Goal: Communication & Community: Answer question/provide support

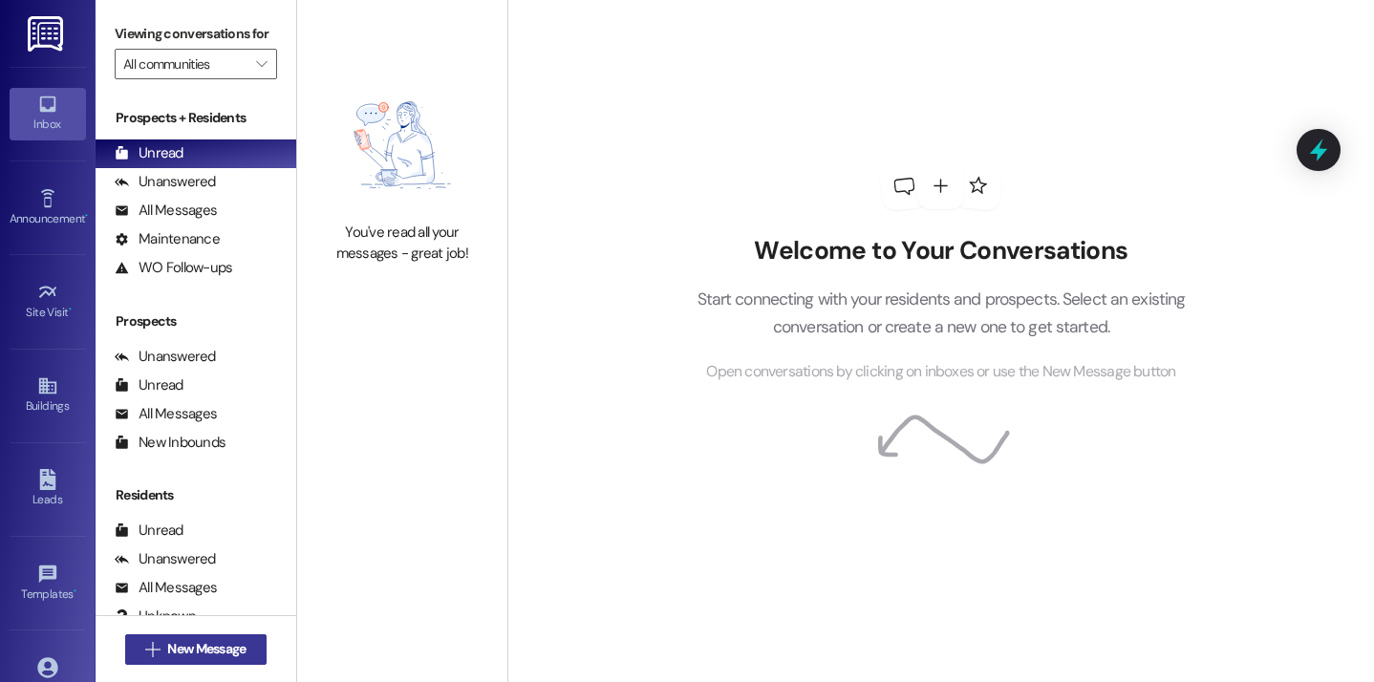
click at [233, 644] on span "New Message" at bounding box center [206, 649] width 78 height 20
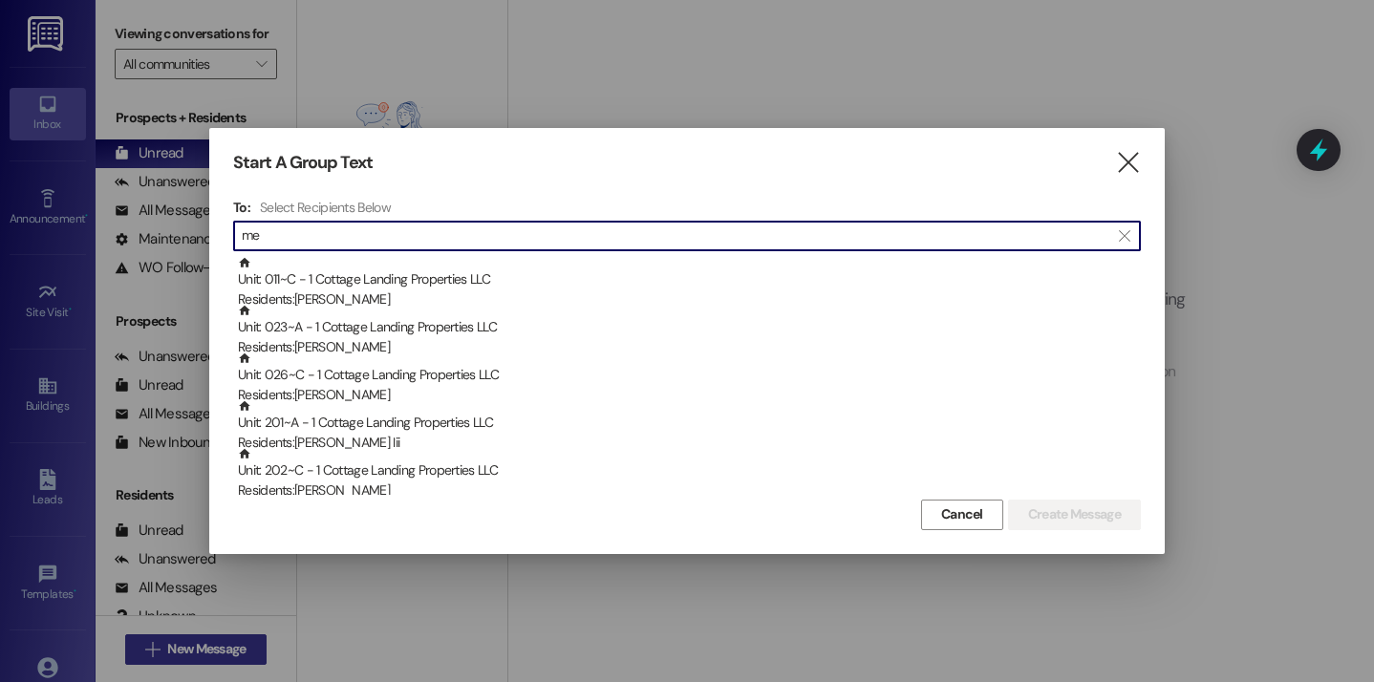
type input "m"
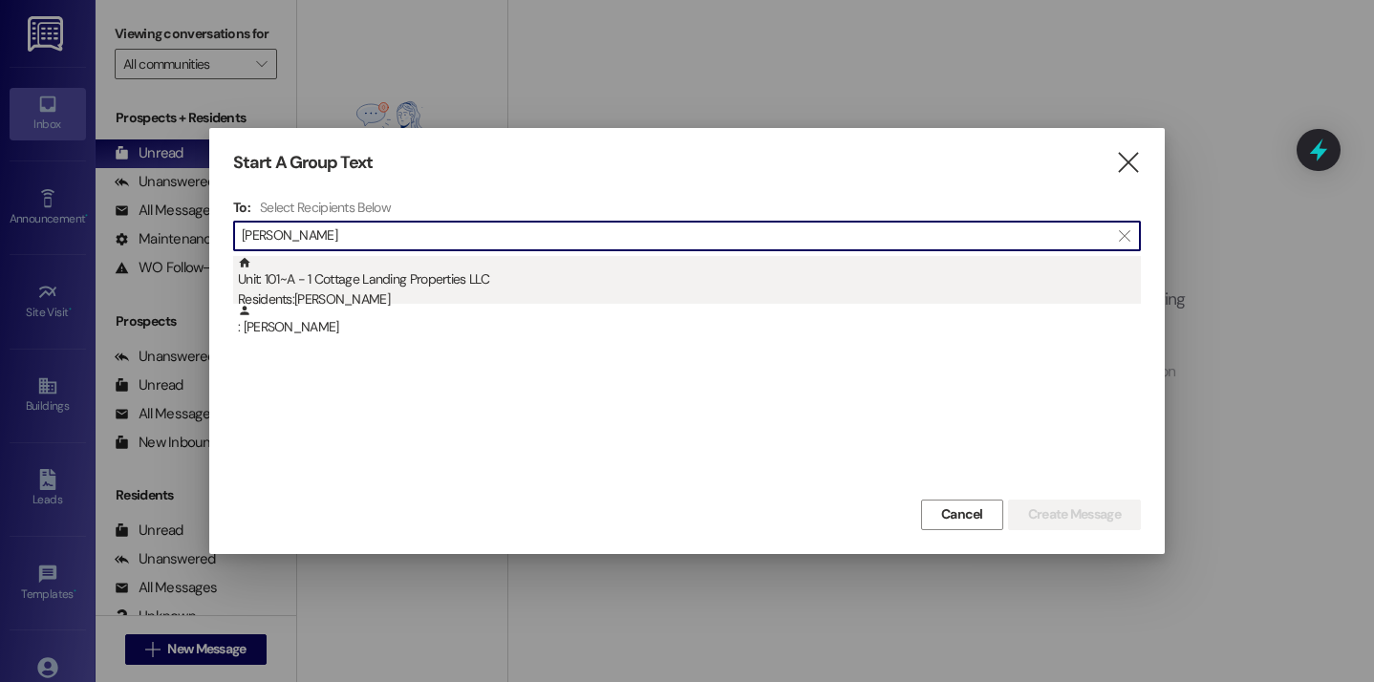
type input "lemoine"
click at [298, 278] on div "Unit: 101~A - 1 Cottage Landing Properties LLC Residents: Lily Lemoine" at bounding box center [689, 283] width 903 height 54
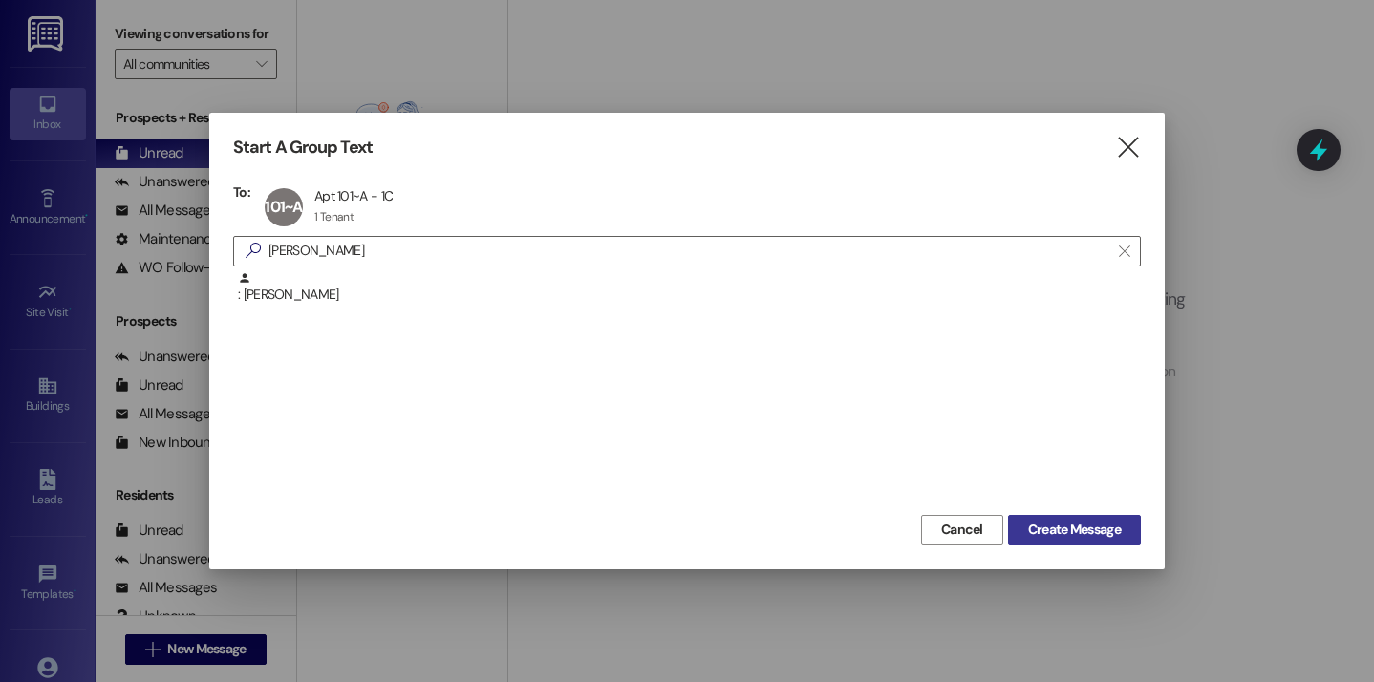
click at [1086, 534] on span "Create Message" at bounding box center [1074, 530] width 93 height 20
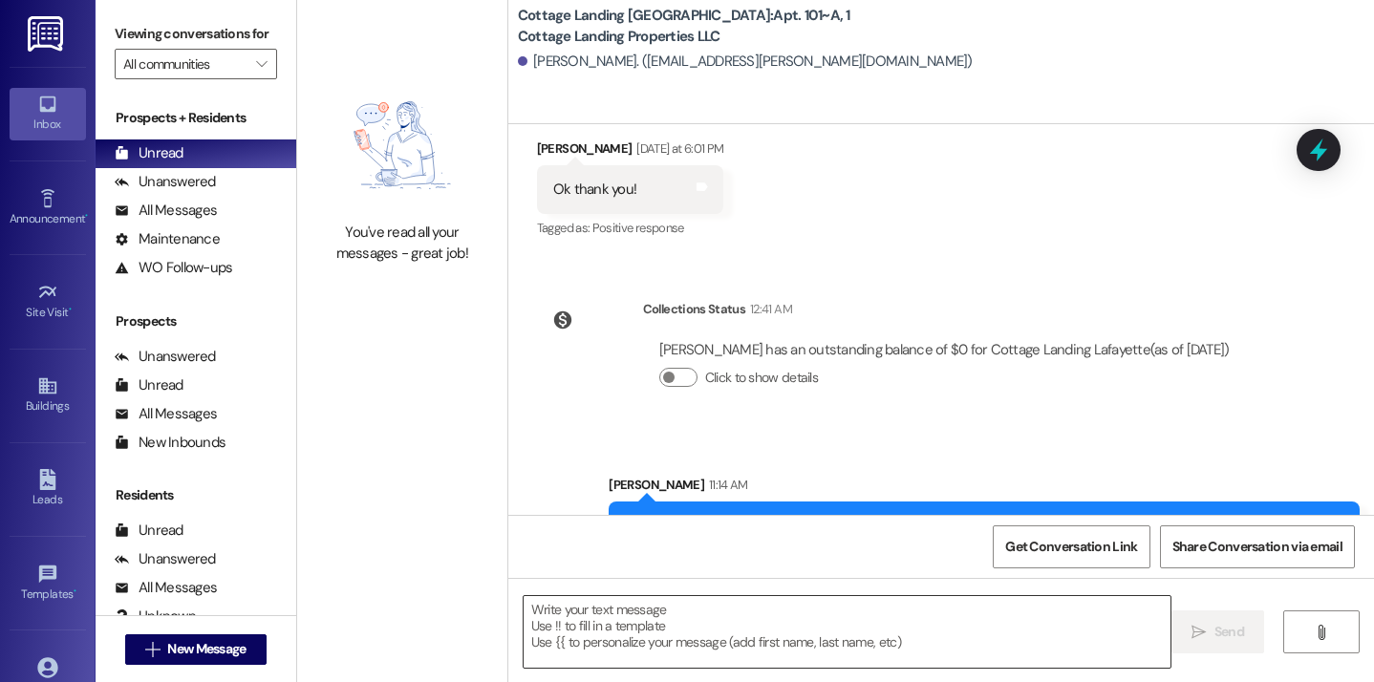
scroll to position [41876, 0]
click at [662, 654] on textarea at bounding box center [848, 632] width 648 height 72
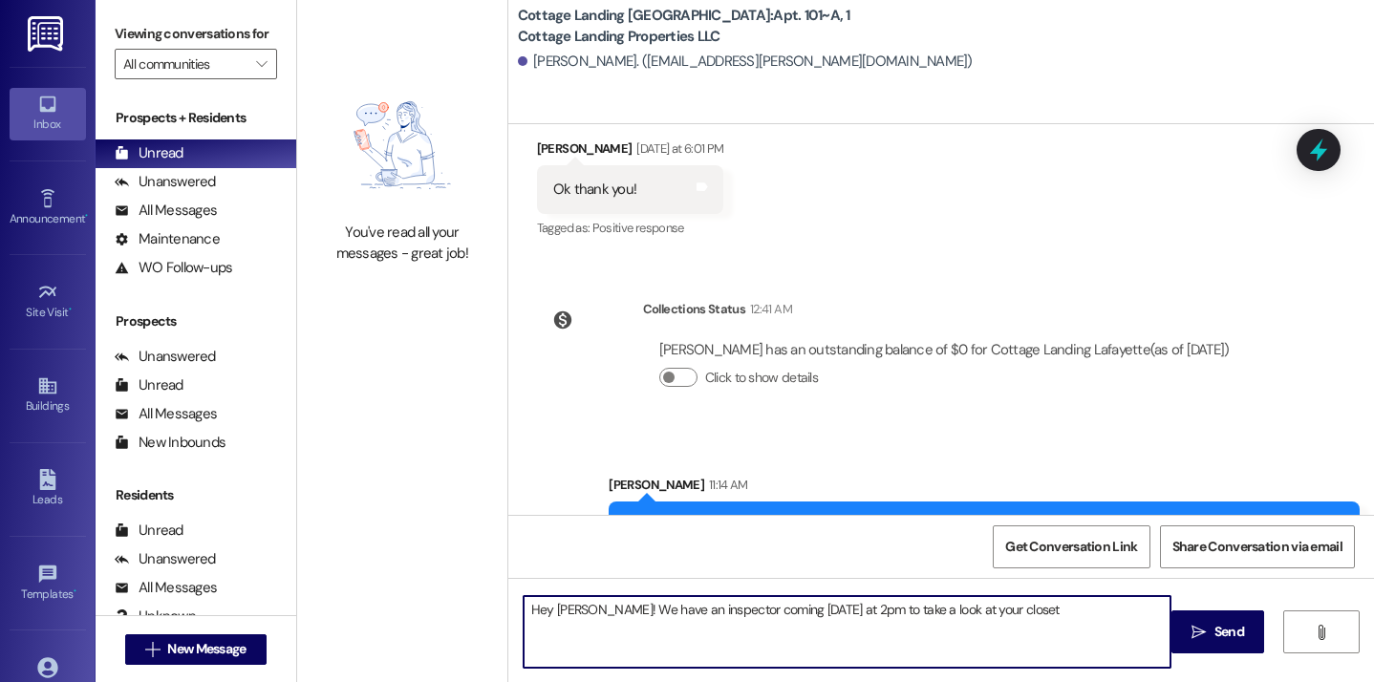
type textarea "Hey Lily! We have an inspector coming today at 2pm to take a look at your closet"
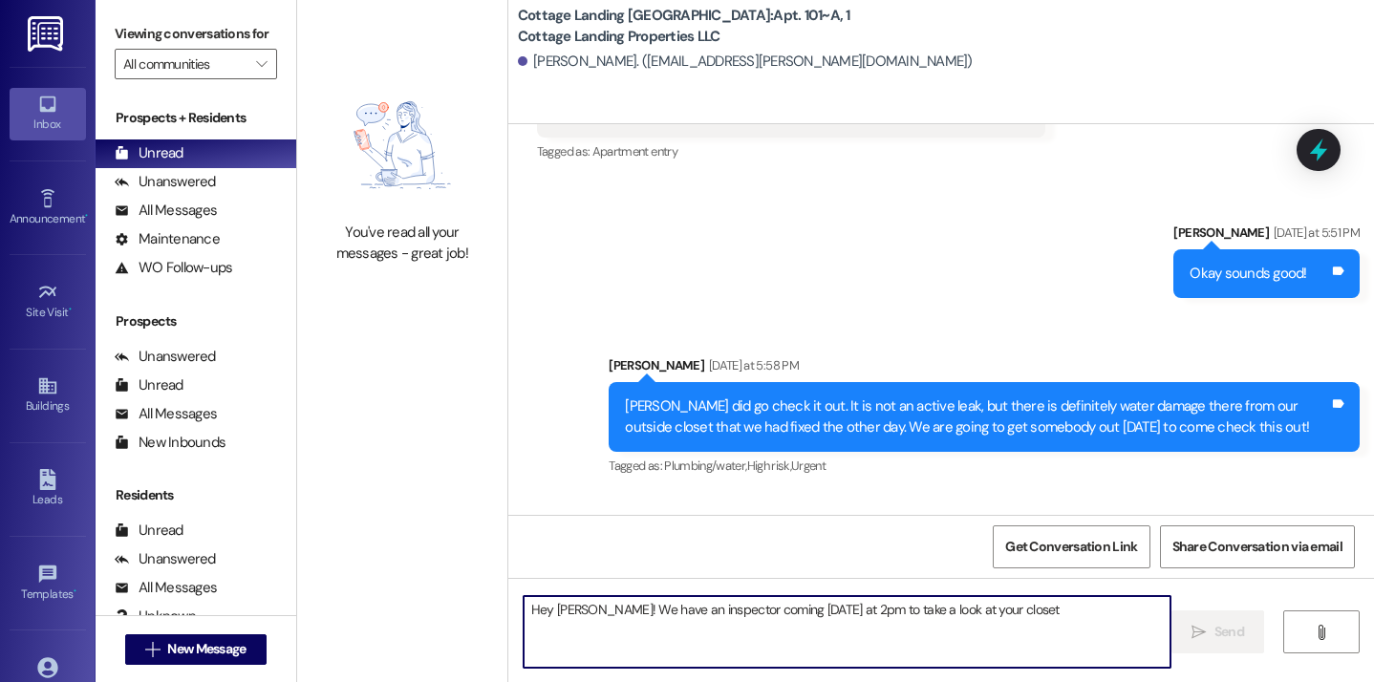
scroll to position [42008, 0]
